Goal: Task Accomplishment & Management: Complete application form

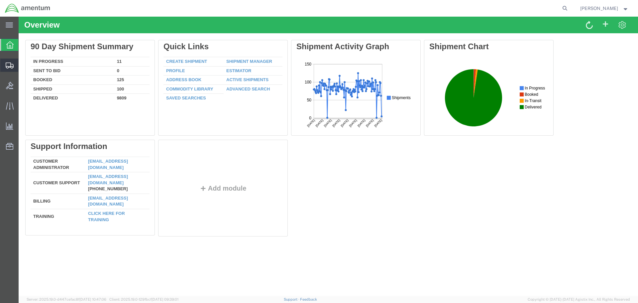
click at [0, 0] on span "Create Shipment" at bounding box center [0, 0] width 0 height 0
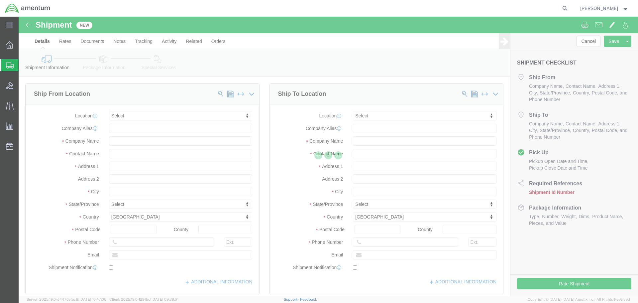
select select
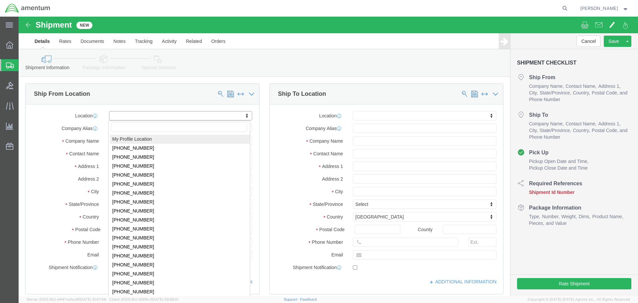
select select "MYPROFILE"
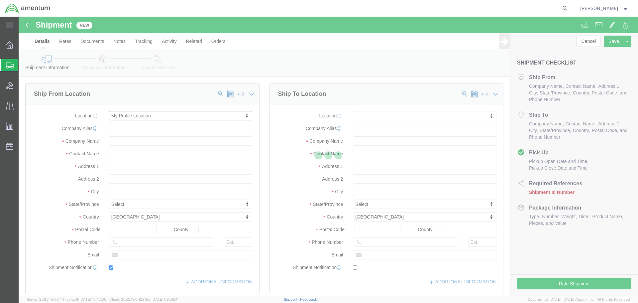
type input "[STREET_ADDRESS]"
type input "92154"
type input "[PHONE_NUMBER]"
type input "[PERSON_NAME][EMAIL_ADDRESS][PERSON_NAME][DOMAIN_NAME]"
checkbox input "true"
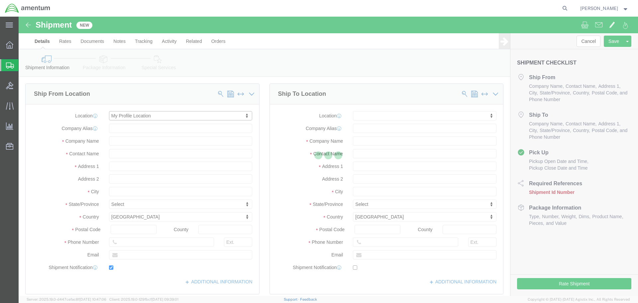
type input "Amentum Services, Inc."
type input "[PERSON_NAME]"
type input "[GEOGRAPHIC_DATA]"
select select "CA"
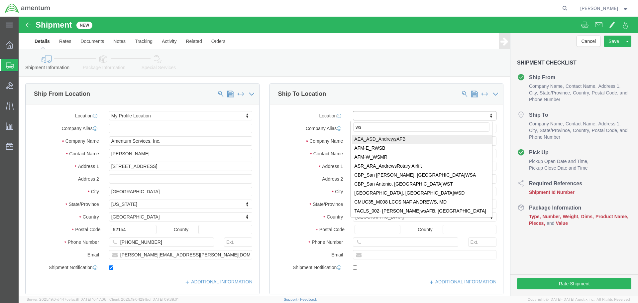
type input "wst"
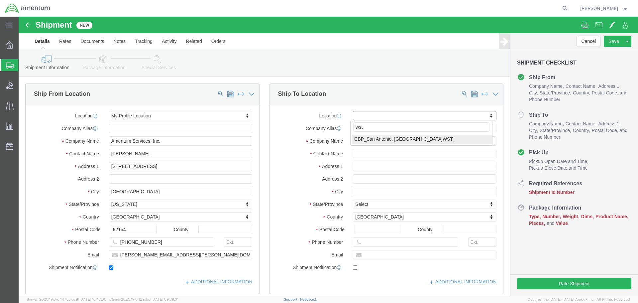
select select "49945"
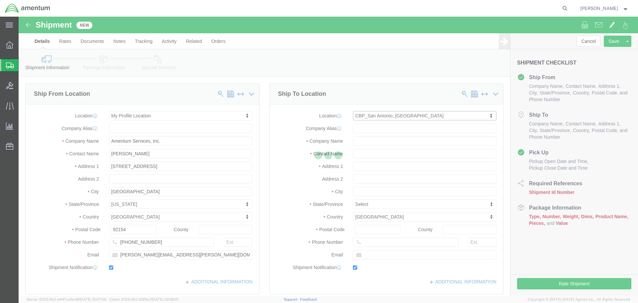
type input "[STREET_ADDRESS][PERSON_NAME]"
type input "Bldg. #2"
type input "78216"
type input "[PHONE_NUMBER]"
type input "[PERSON_NAME][EMAIL_ADDRESS][PERSON_NAME][DOMAIN_NAME]"
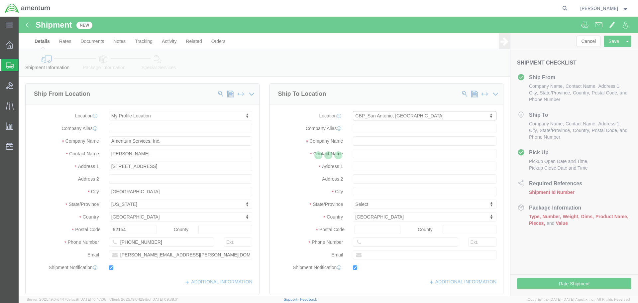
checkbox input "true"
type input "Amentum Services, Inc"
type input "[PERSON_NAME]"
type input "San Antonio"
select select "[GEOGRAPHIC_DATA]"
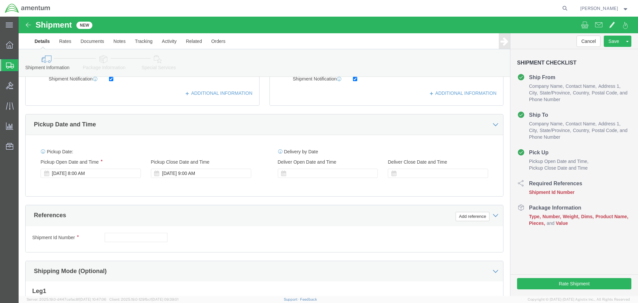
scroll to position [199, 0]
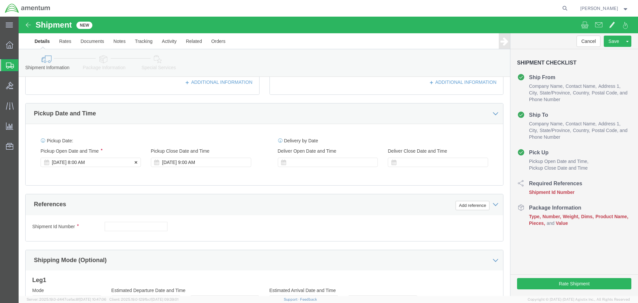
click div "[DATE] 8:00 AM"
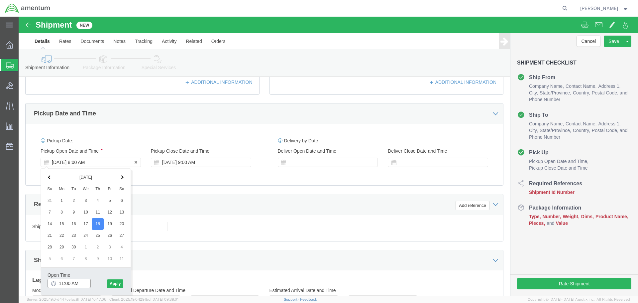
type input "12:00 PM"
click div "Open Time 12:00 PM [DATE] 8:00 AM - [DATE] 8:00 AM Cancel Apply"
click button "Apply"
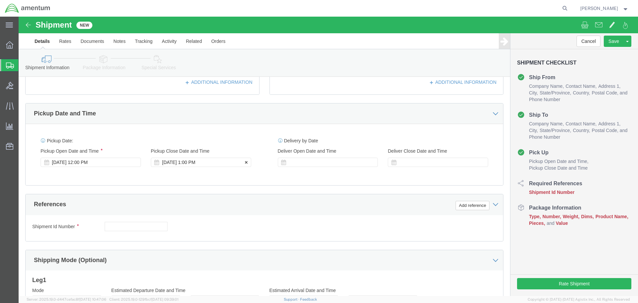
click div "[DATE] 1:00 PM"
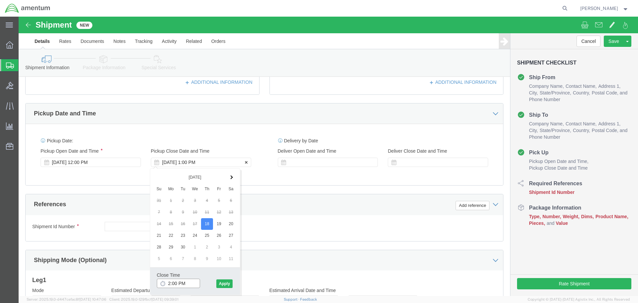
type input "3:00 PM"
click button "Apply"
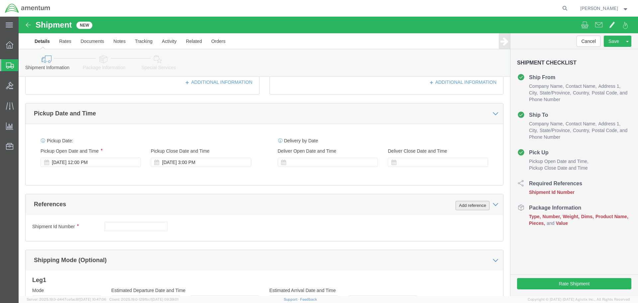
click button "Add reference"
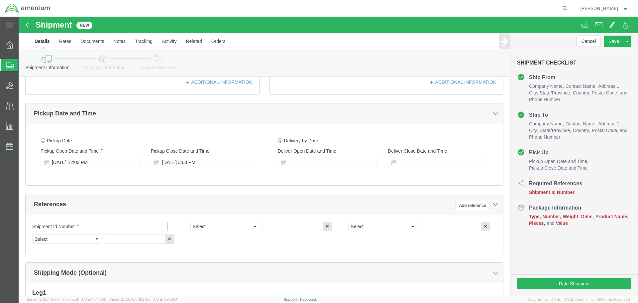
click input "text"
type input "614-001654"
select select "PROJNUM"
type input "6118.03.03.2219.000.SDC.0000"
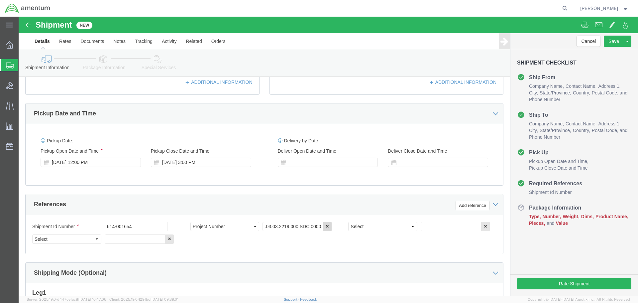
scroll to position [0, 0]
select select "DEPT"
type input "CBP"
select select "CUSTREF"
click input "text"
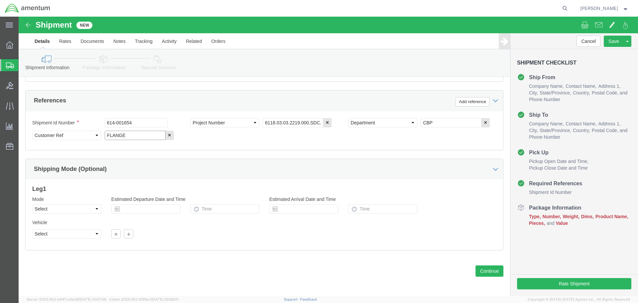
scroll to position [304, 0]
type input "FLANGE"
click button "Continue"
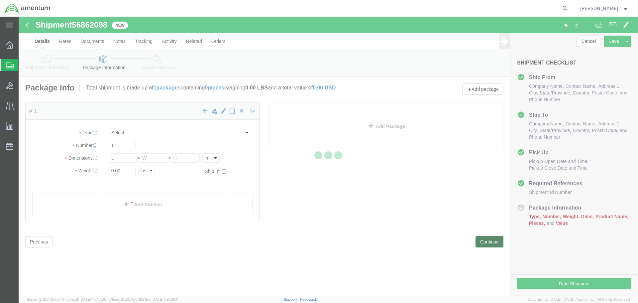
select select "CBOX"
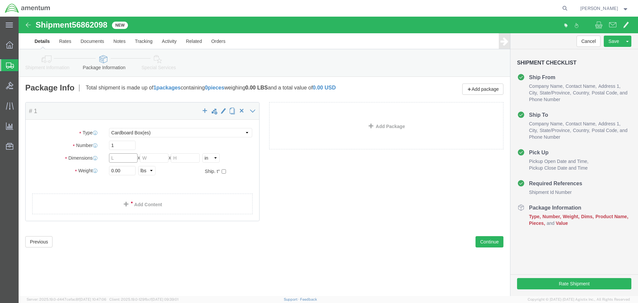
click input "text"
type input "9"
type input "1"
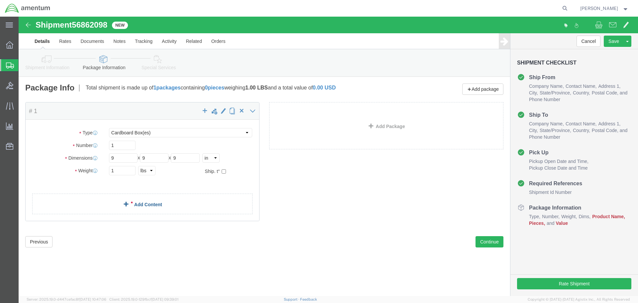
click link "Add Content"
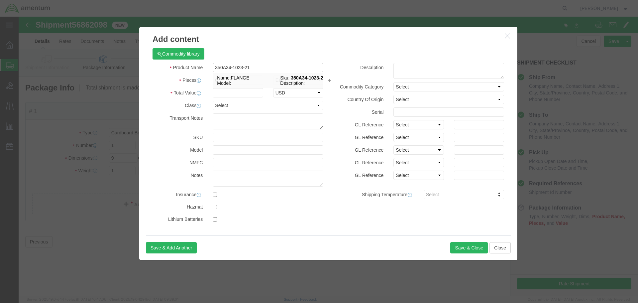
type input "FLANGE"
select select "USD"
type input "350A34-1023-21"
type input "FLANGE"
type input "1"
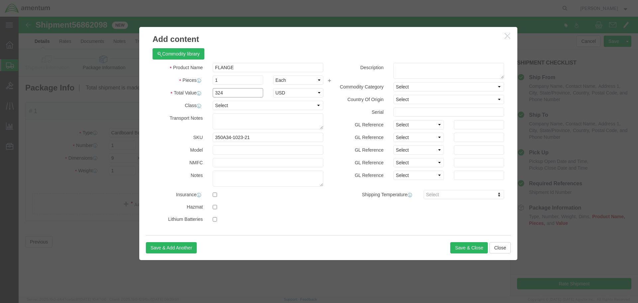
type input "324"
click button "Save & Close"
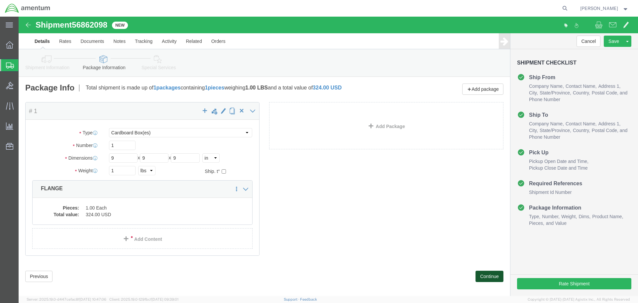
click button "Continue"
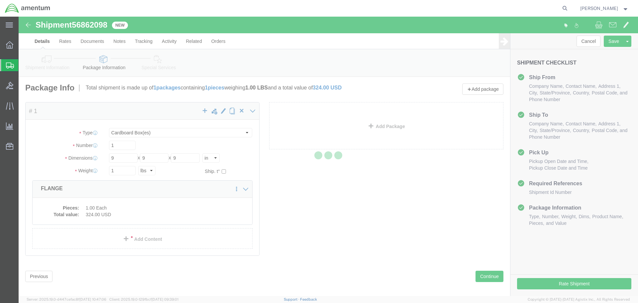
select select
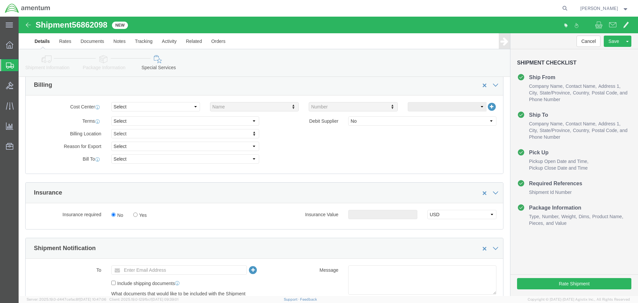
scroll to position [299, 0]
click input "text"
type input "R"
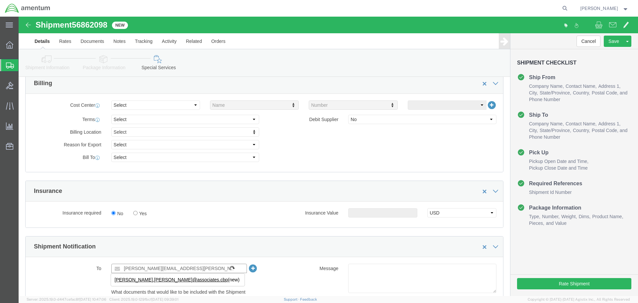
type input "[PERSON_NAME][EMAIL_ADDRESS][PERSON_NAME][DOMAIN_NAME]"
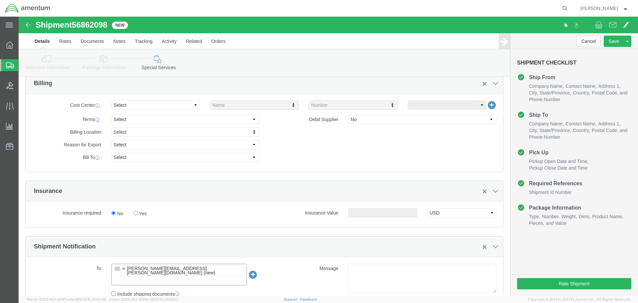
click input "text"
paste input "[PERSON_NAME][EMAIL_ADDRESS][PERSON_NAME][DOMAIN_NAME]"
type input "[PERSON_NAME][EMAIL_ADDRESS][PERSON_NAME][DOMAIN_NAME]"
type input "[PERSON_NAME][EMAIL_ADDRESS][PERSON_NAME][DOMAIN_NAME],[PERSON_NAME][DOMAIN_NAM…"
click li "[PERSON_NAME][EMAIL_ADDRESS][PERSON_NAME][DOMAIN_NAME] (new)"
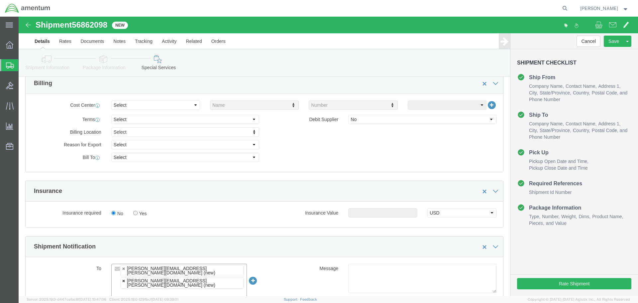
paste input "[PERSON_NAME][EMAIL_ADDRESS][PERSON_NAME][DOMAIN_NAME]"
type input "[PERSON_NAME][EMAIL_ADDRESS][PERSON_NAME][DOMAIN_NAME]"
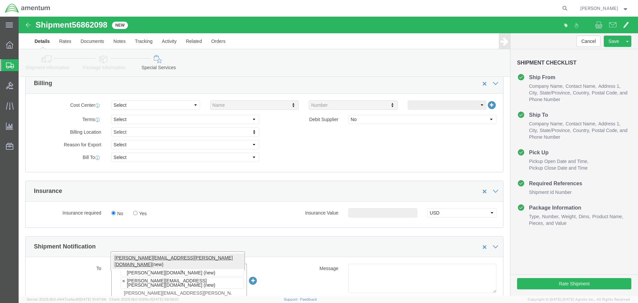
type input "[PERSON_NAME][EMAIL_ADDRESS][PERSON_NAME][DOMAIN_NAME],[PERSON_NAME][DOMAIN_NAM…"
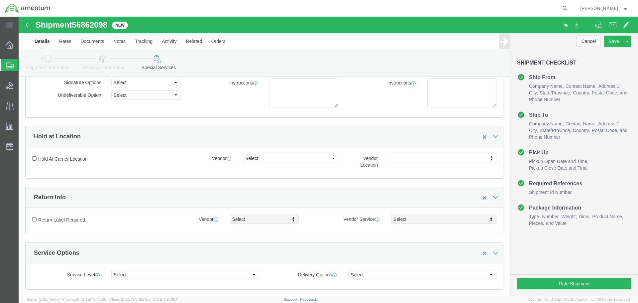
scroll to position [0, 0]
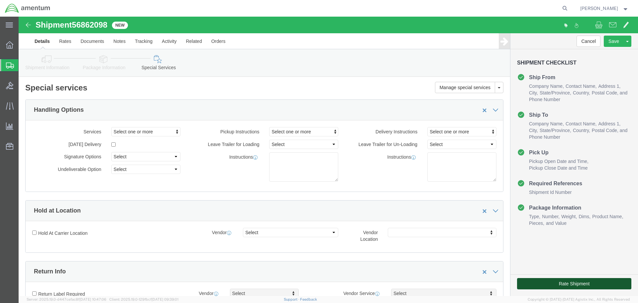
click button "Rate Shipment"
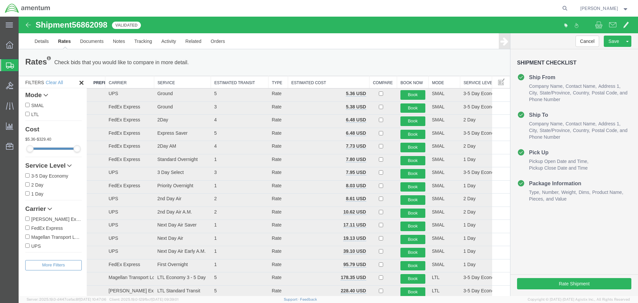
click at [47, 229] on label "FedEx Express" at bounding box center [53, 227] width 56 height 7
click at [30, 229] on input "FedEx Express" at bounding box center [27, 227] width 4 height 4
checkbox input "true"
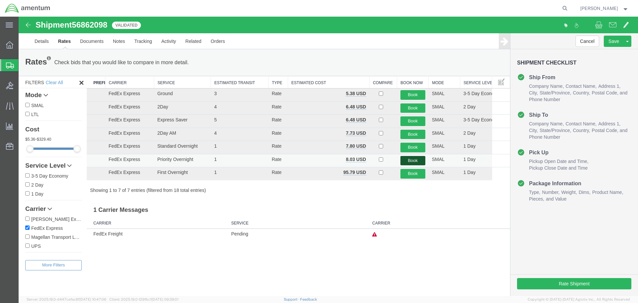
click at [414, 158] on button "Book" at bounding box center [412, 161] width 25 height 10
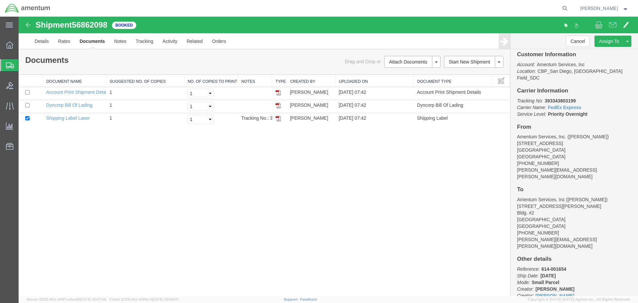
scroll to position [15, 0]
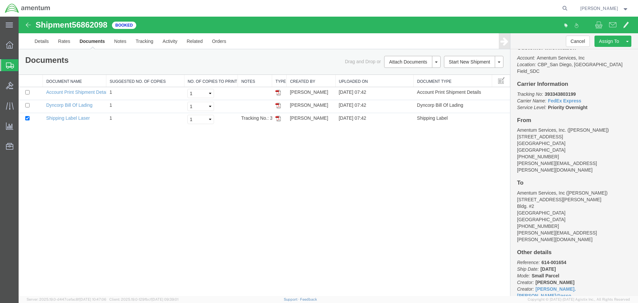
click at [559, 91] on b "393343803199" at bounding box center [559, 93] width 31 height 5
copy b "393343803199"
